Goal: Navigation & Orientation: Find specific page/section

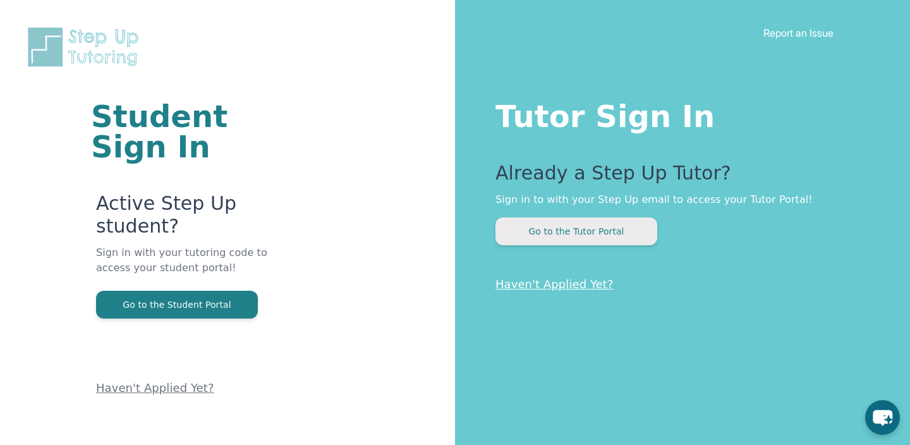
click at [589, 226] on button "Go to the Tutor Portal" at bounding box center [576, 231] width 162 height 28
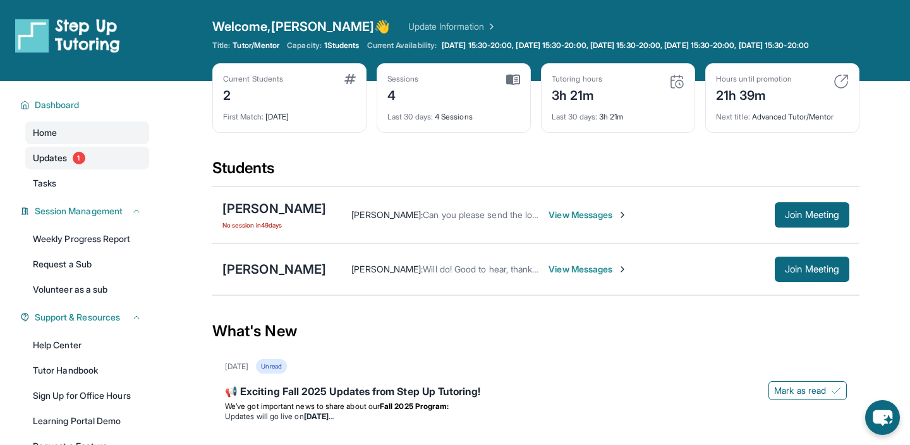
click at [128, 169] on link "Updates 1" at bounding box center [87, 158] width 124 height 23
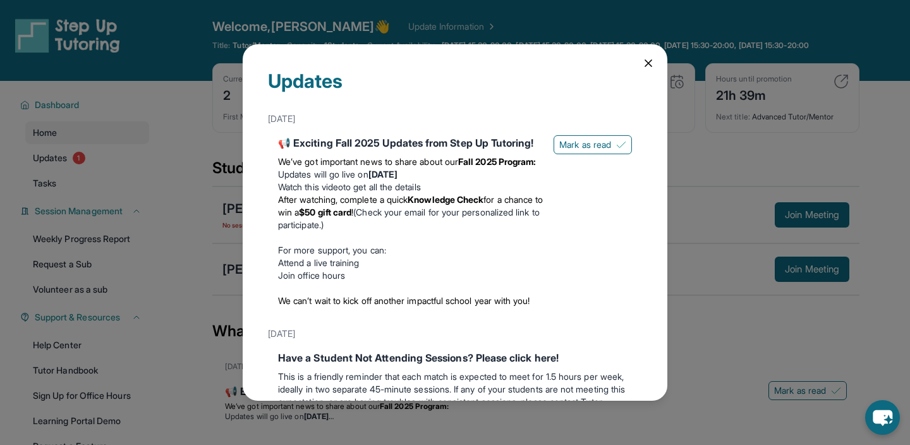
click at [449, 205] on strong "Knowledge Check" at bounding box center [445, 199] width 76 height 11
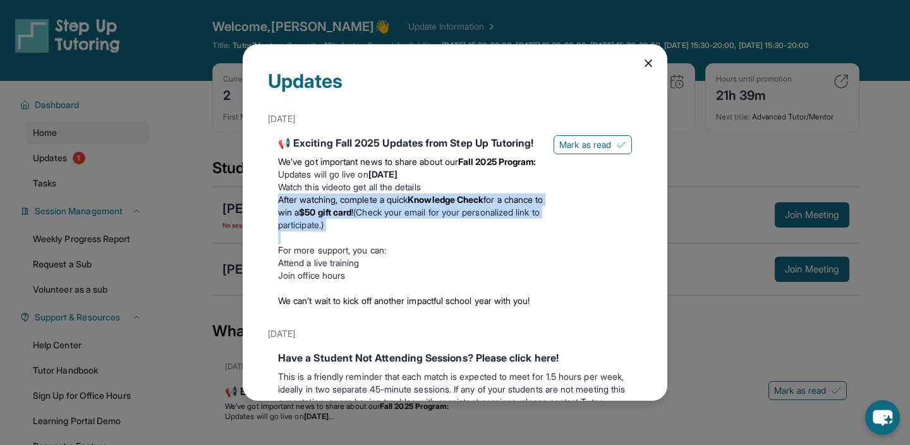
click at [449, 205] on strong "Knowledge Check" at bounding box center [445, 199] width 76 height 11
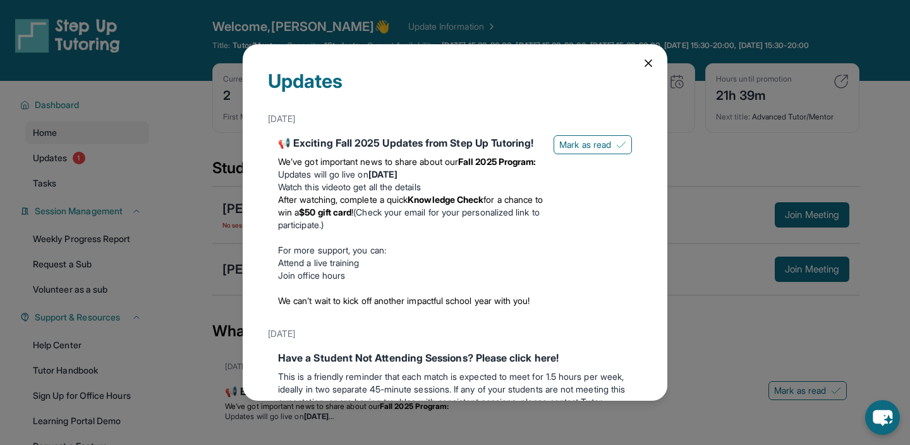
click at [640, 59] on div "Updates August 27th 📢 Exciting Fall 2025 Updates from Step Up Tutoring! We’ve g…" at bounding box center [455, 222] width 424 height 356
click at [642, 62] on icon at bounding box center [648, 63] width 13 height 13
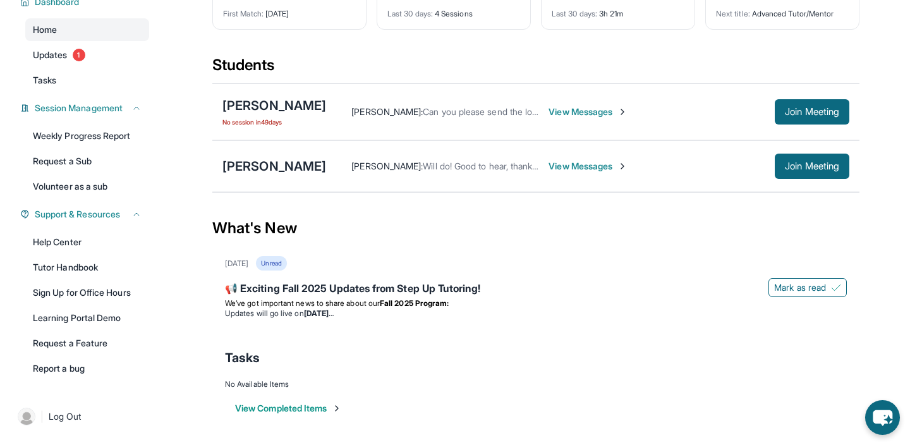
scroll to position [105, 0]
click at [831, 170] on span "Join Meeting" at bounding box center [811, 166] width 54 height 8
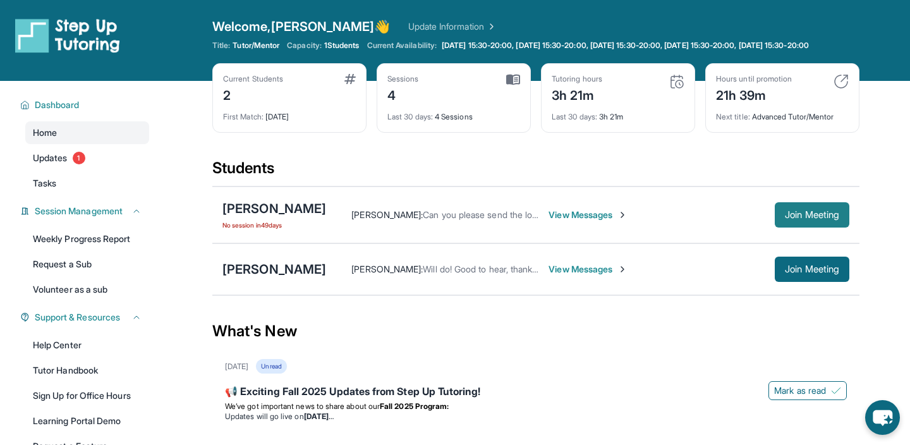
click at [822, 219] on span "Join Meeting" at bounding box center [811, 215] width 54 height 8
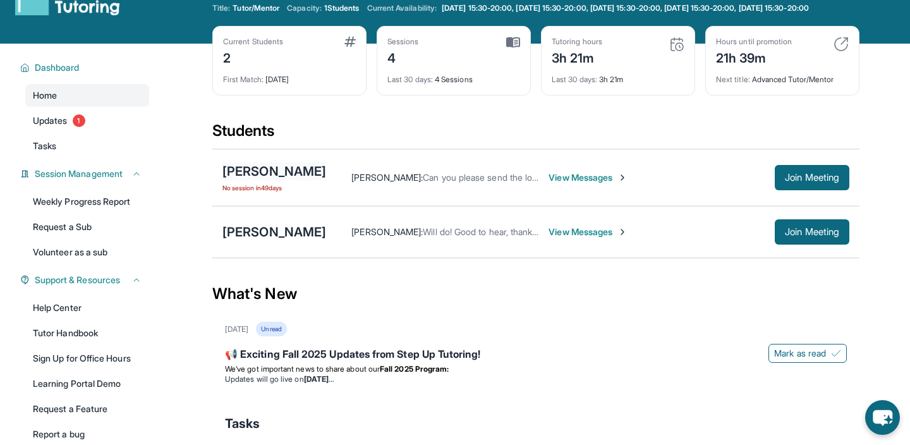
click at [299, 174] on div "[PERSON_NAME]" at bounding box center [274, 171] width 104 height 18
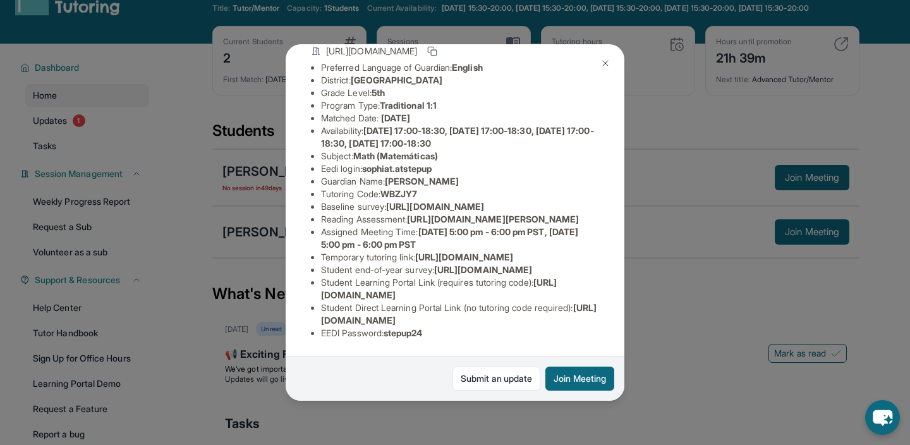
scroll to position [155, 0]
click at [318, 161] on ul "Preferred Language of Guardian: English District: Glendale Unified School Distr…" at bounding box center [455, 200] width 288 height 278
drag, startPoint x: 320, startPoint y: 161, endPoint x: 640, endPoint y: 186, distance: 320.6
click at [640, 186] on div "Sophia Toscano Guardian: Sierra Vasquez Student Information https://student-por…" at bounding box center [455, 222] width 910 height 445
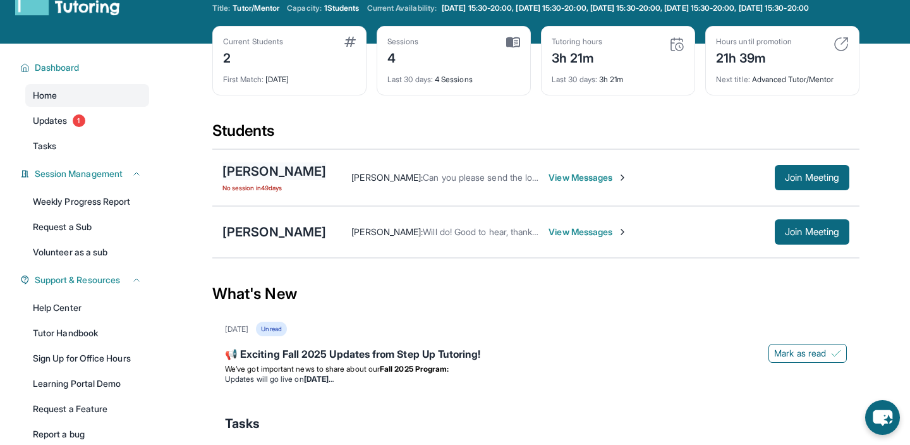
click at [266, 180] on div "[PERSON_NAME]" at bounding box center [274, 171] width 104 height 18
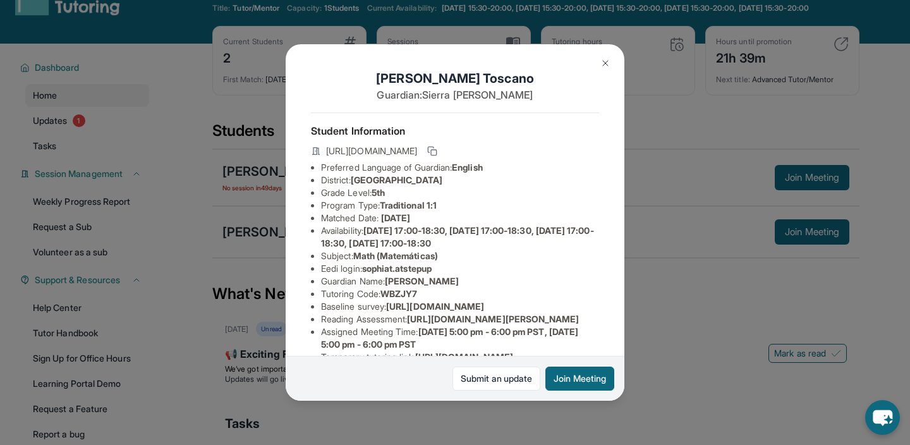
scroll to position [33, 0]
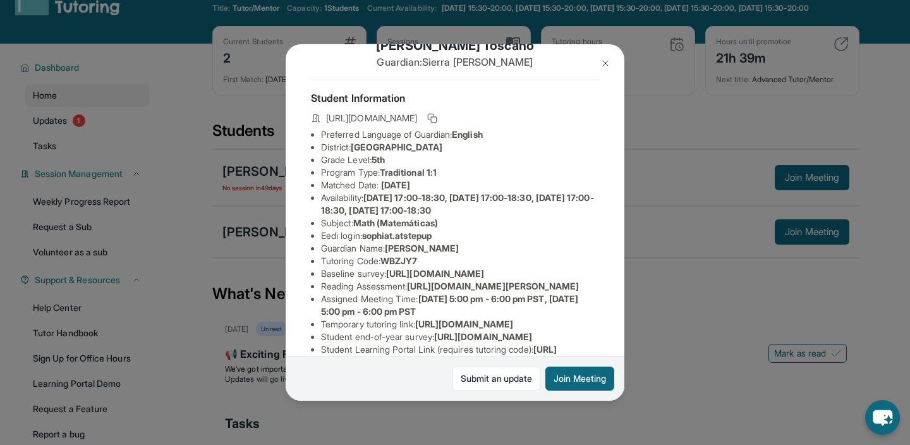
click at [386, 279] on span "https://airtable.com/apprlfn8WjpjBUn2G/shrK0QR6AaNyG5psY?prefill_Type%20of%20Fo…" at bounding box center [435, 273] width 98 height 11
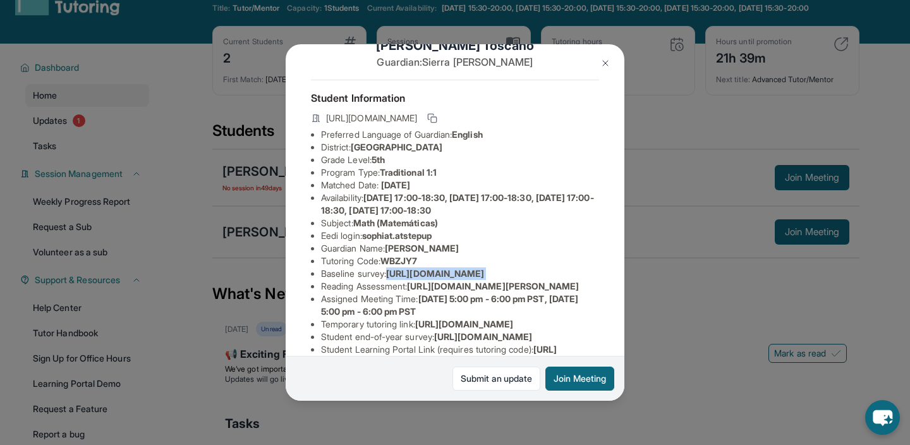
drag, startPoint x: 322, startPoint y: 285, endPoint x: 560, endPoint y: 309, distance: 238.6
click at [560, 309] on div "Sophia Toscano Guardian: Sierra Vasquez Student Information https://student-por…" at bounding box center [454, 222] width 339 height 356
click at [603, 58] on img at bounding box center [605, 63] width 10 height 10
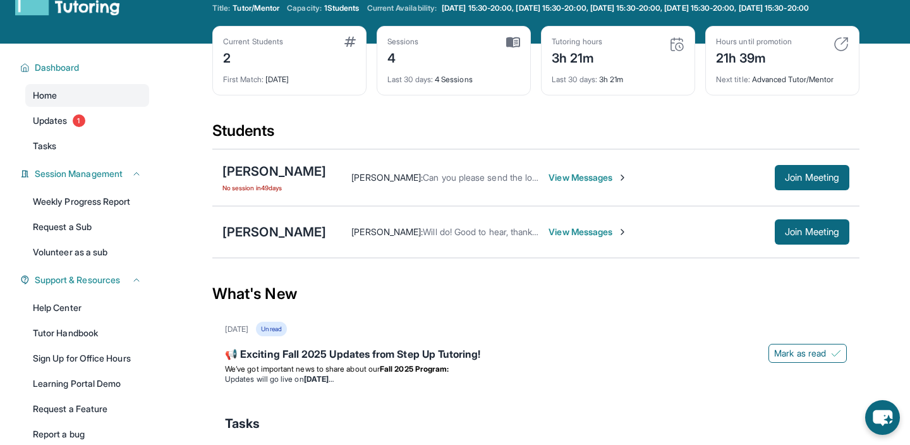
click at [584, 184] on span "View Messages" at bounding box center [587, 177] width 79 height 13
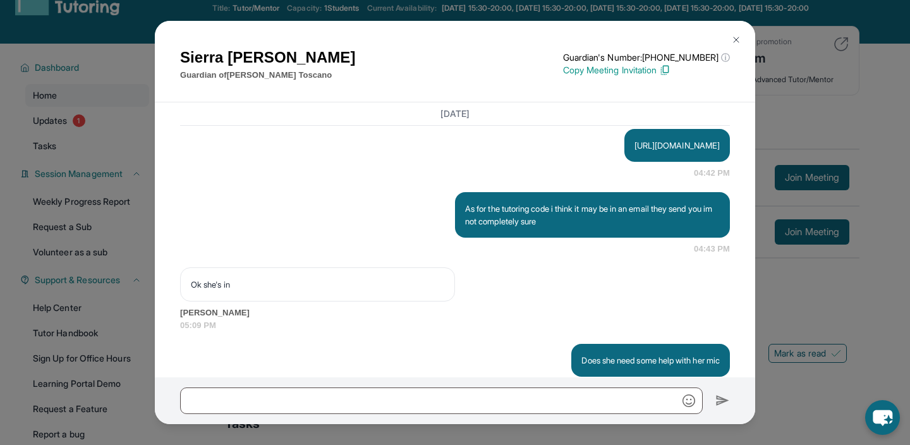
scroll to position [5247, 0]
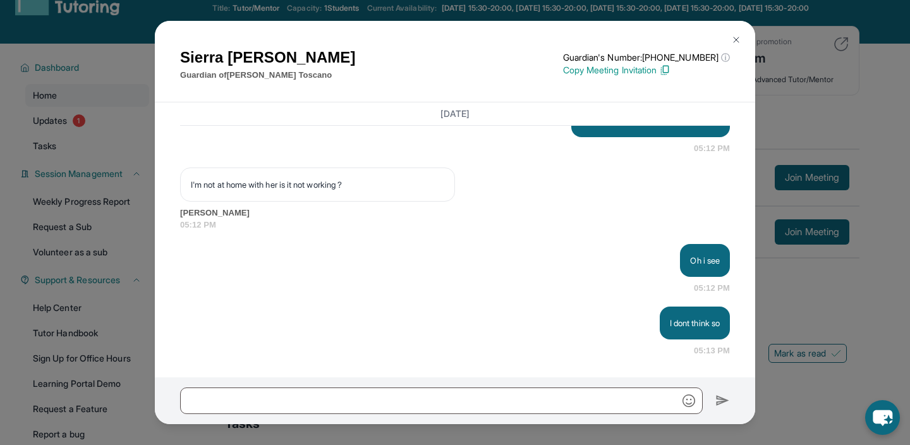
click at [735, 35] on img at bounding box center [736, 40] width 10 height 10
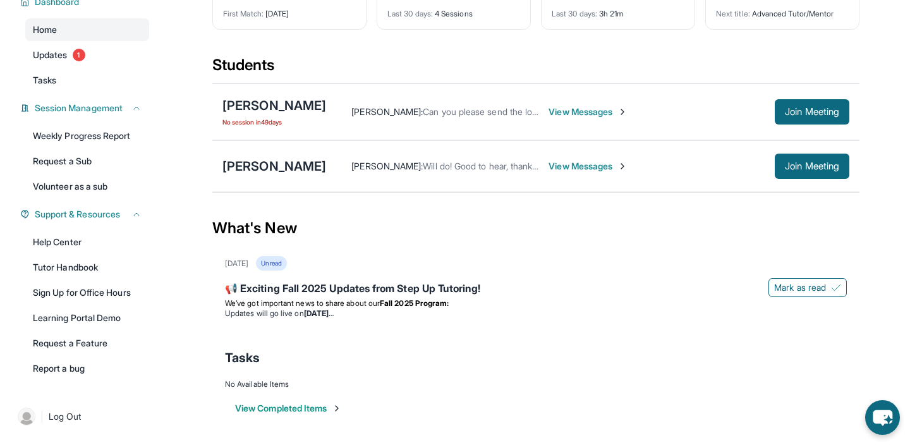
scroll to position [0, 0]
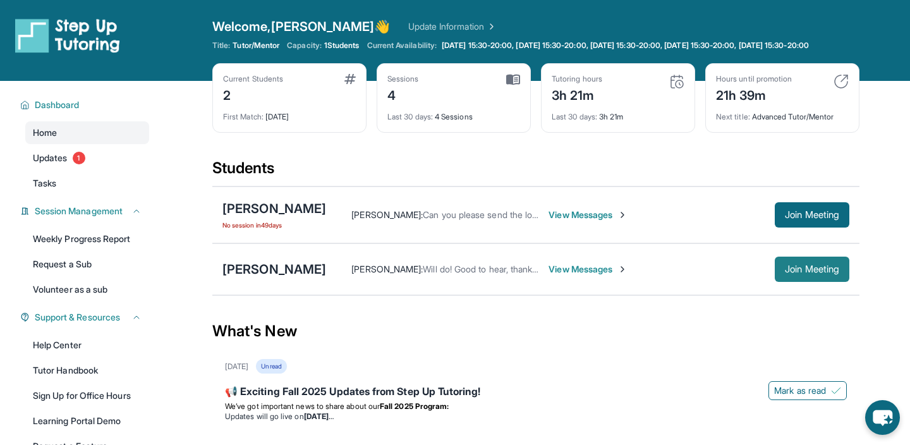
click at [809, 273] on span "Join Meeting" at bounding box center [811, 269] width 54 height 8
